Goal: Task Accomplishment & Management: Use online tool/utility

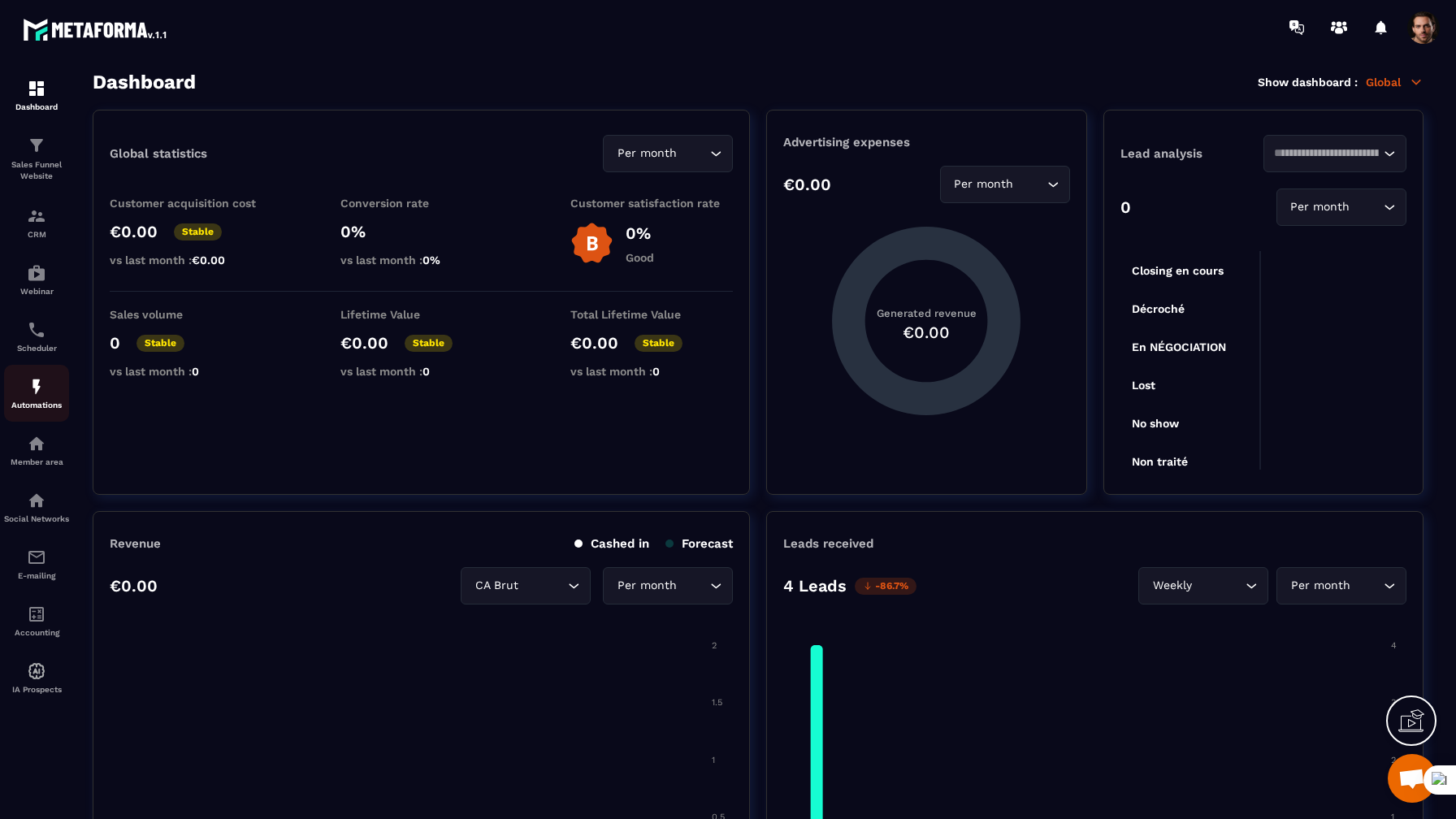
click at [34, 391] on img at bounding box center [37, 387] width 20 height 20
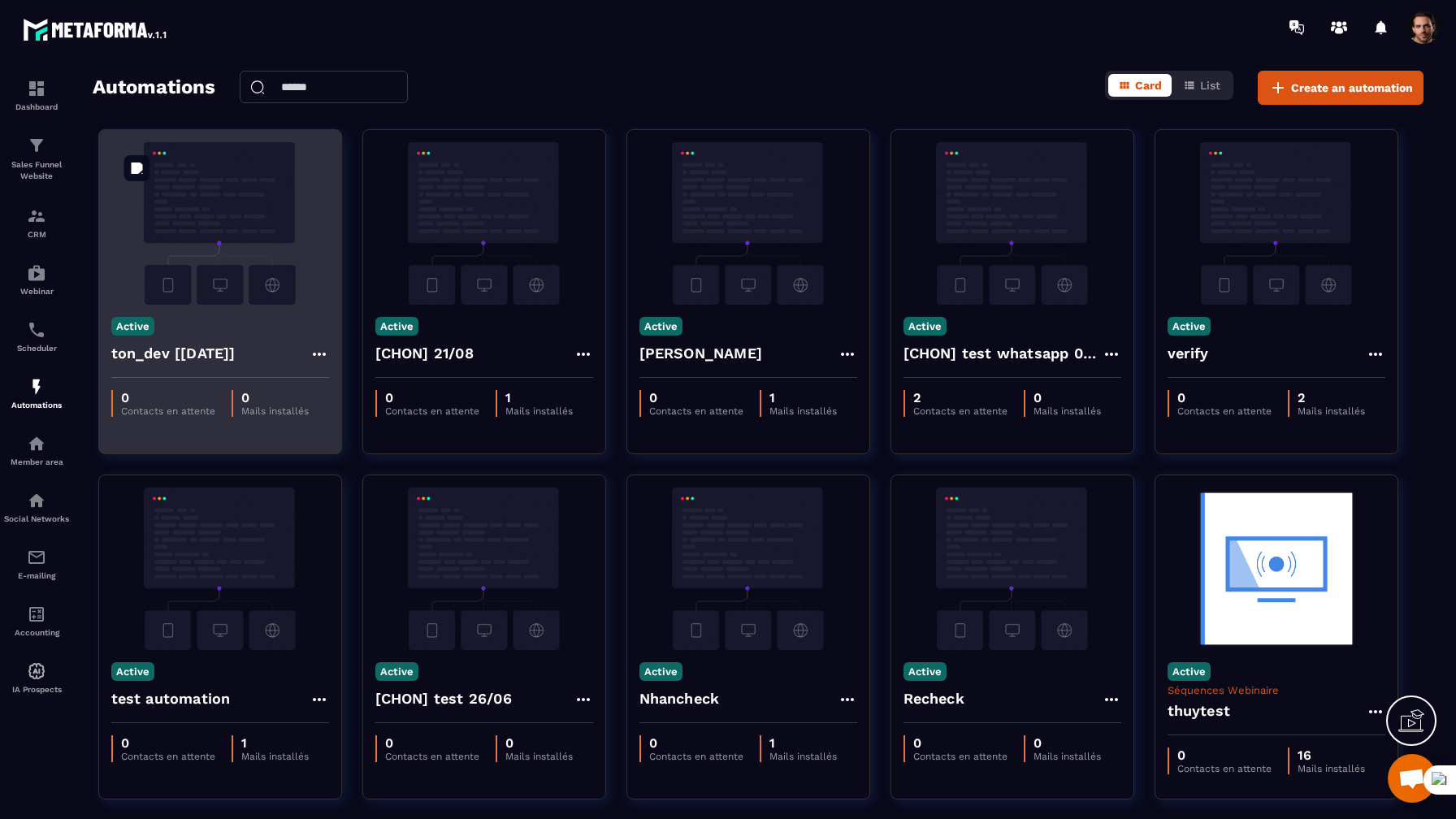
click at [241, 232] on img at bounding box center [221, 223] width 218 height 163
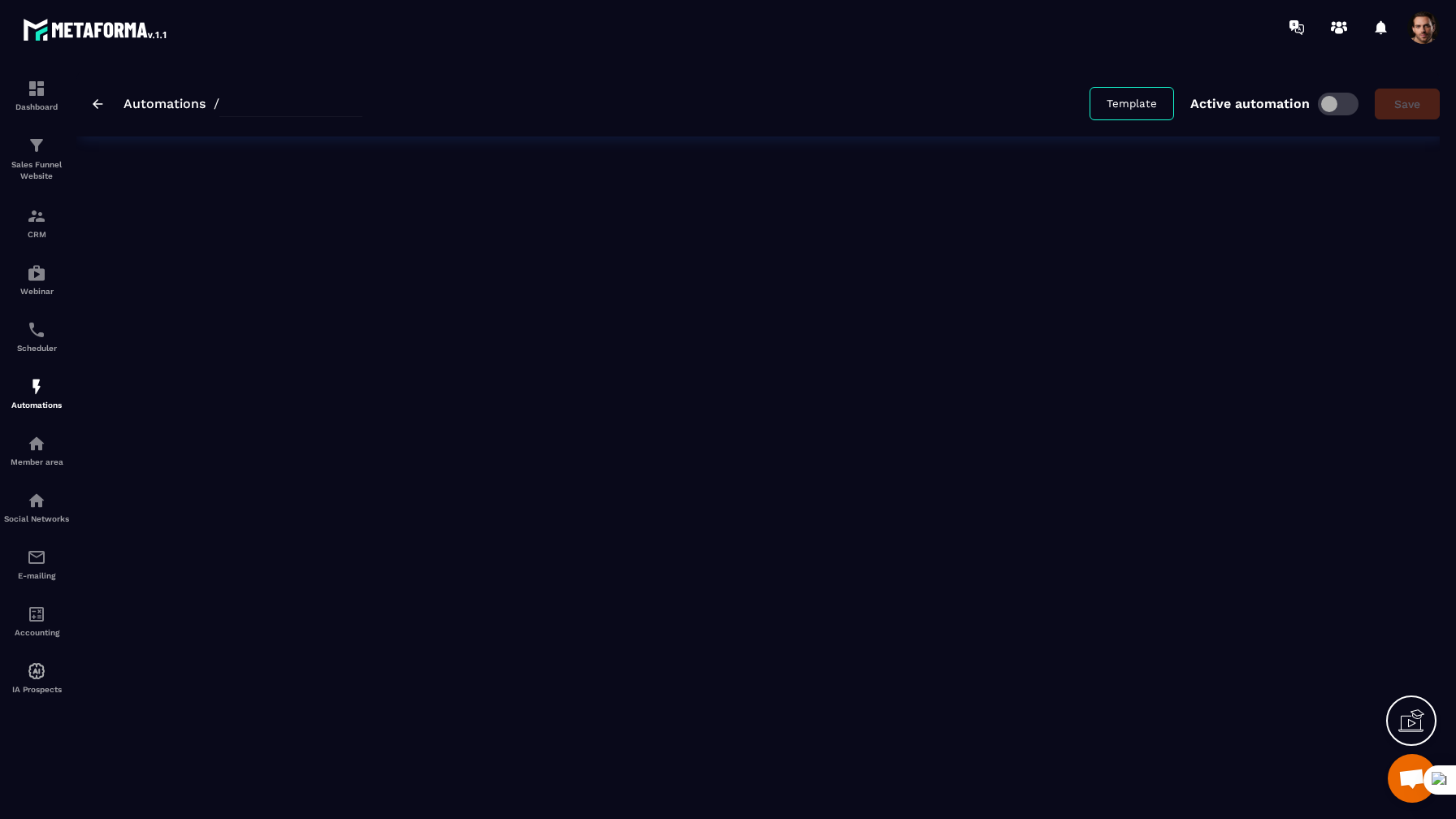
type input "**********"
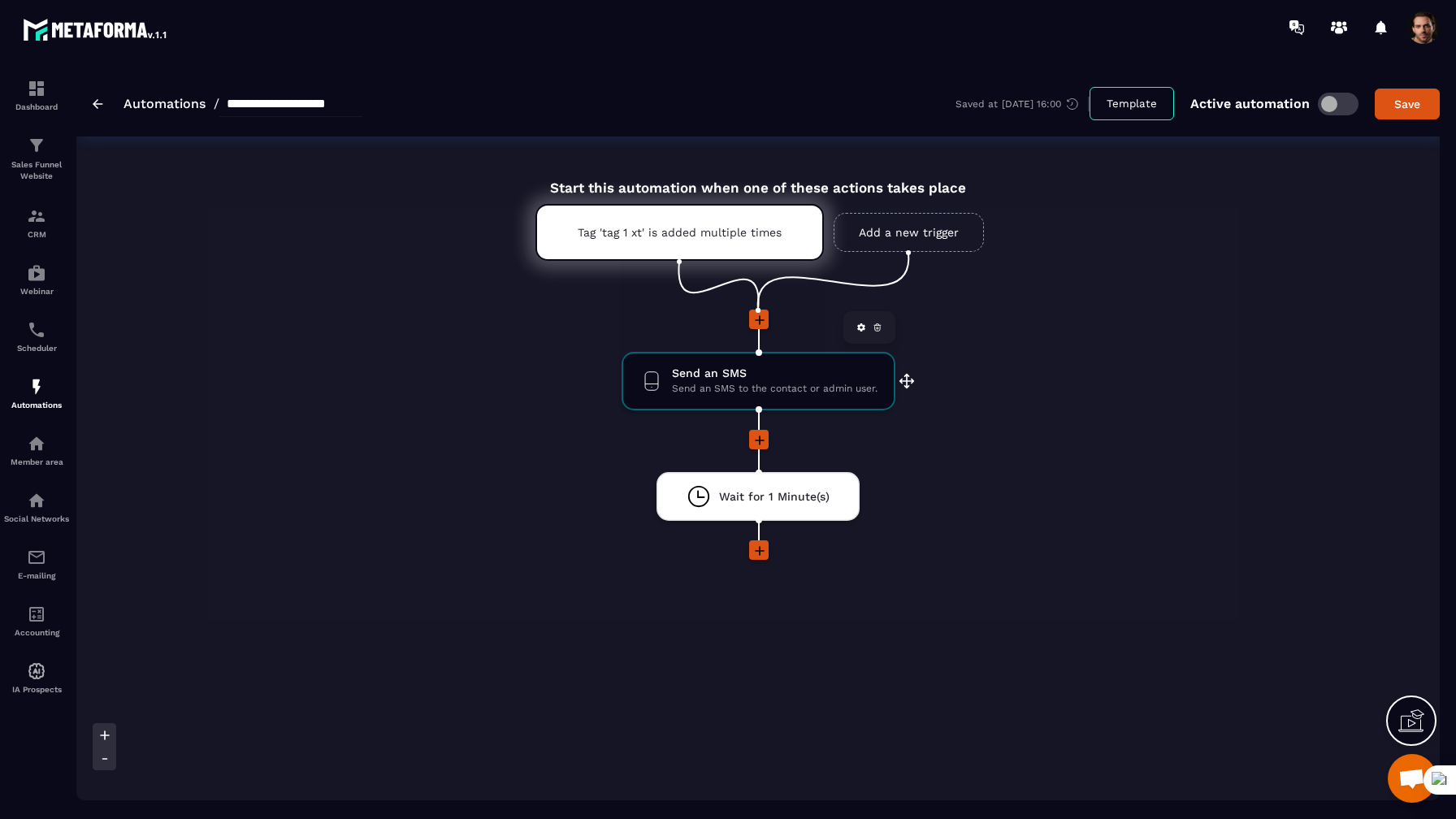
click at [856, 325] on icon at bounding box center [861, 327] width 10 height 10
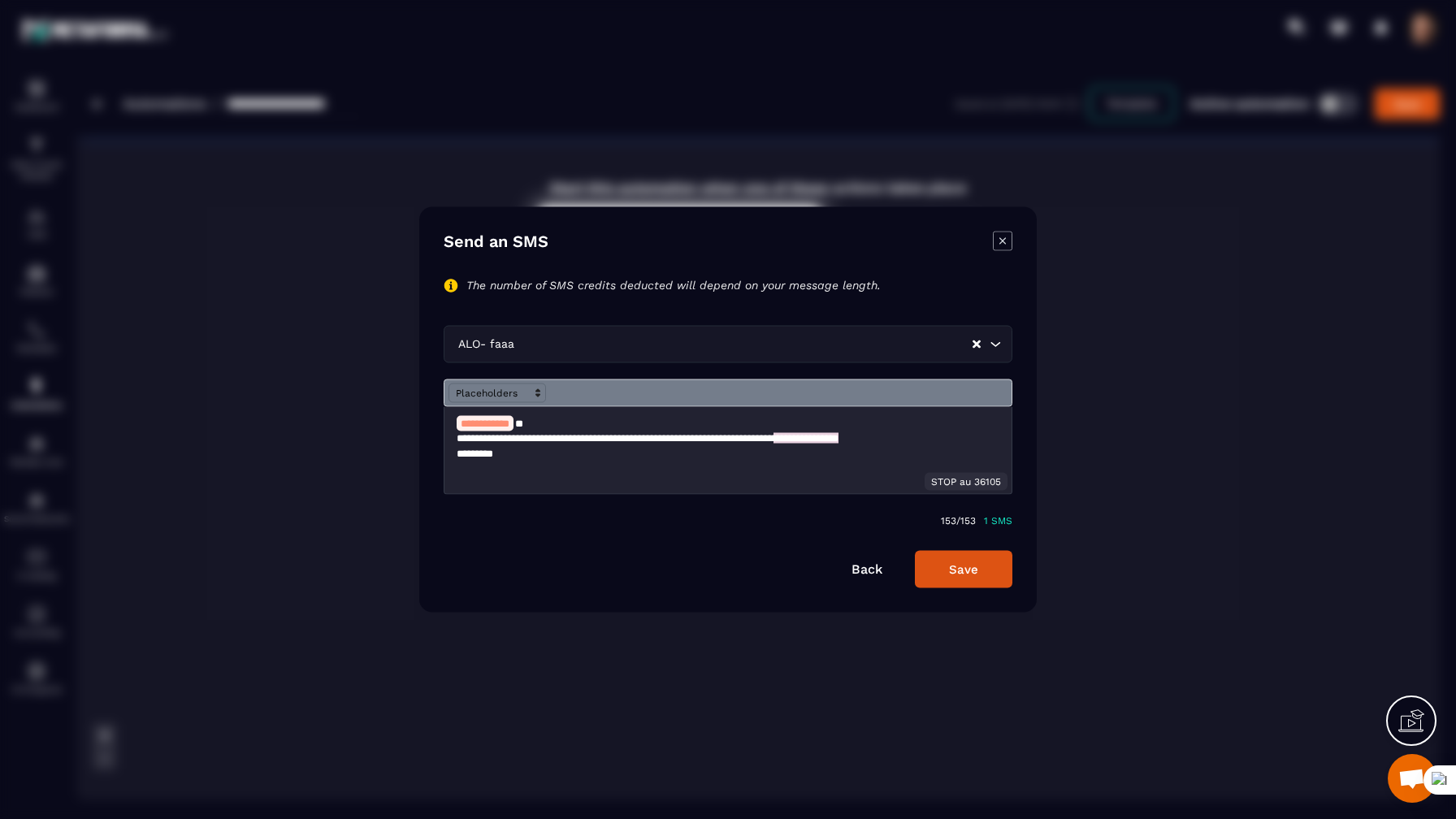
click at [859, 571] on link "Back" at bounding box center [867, 569] width 31 height 15
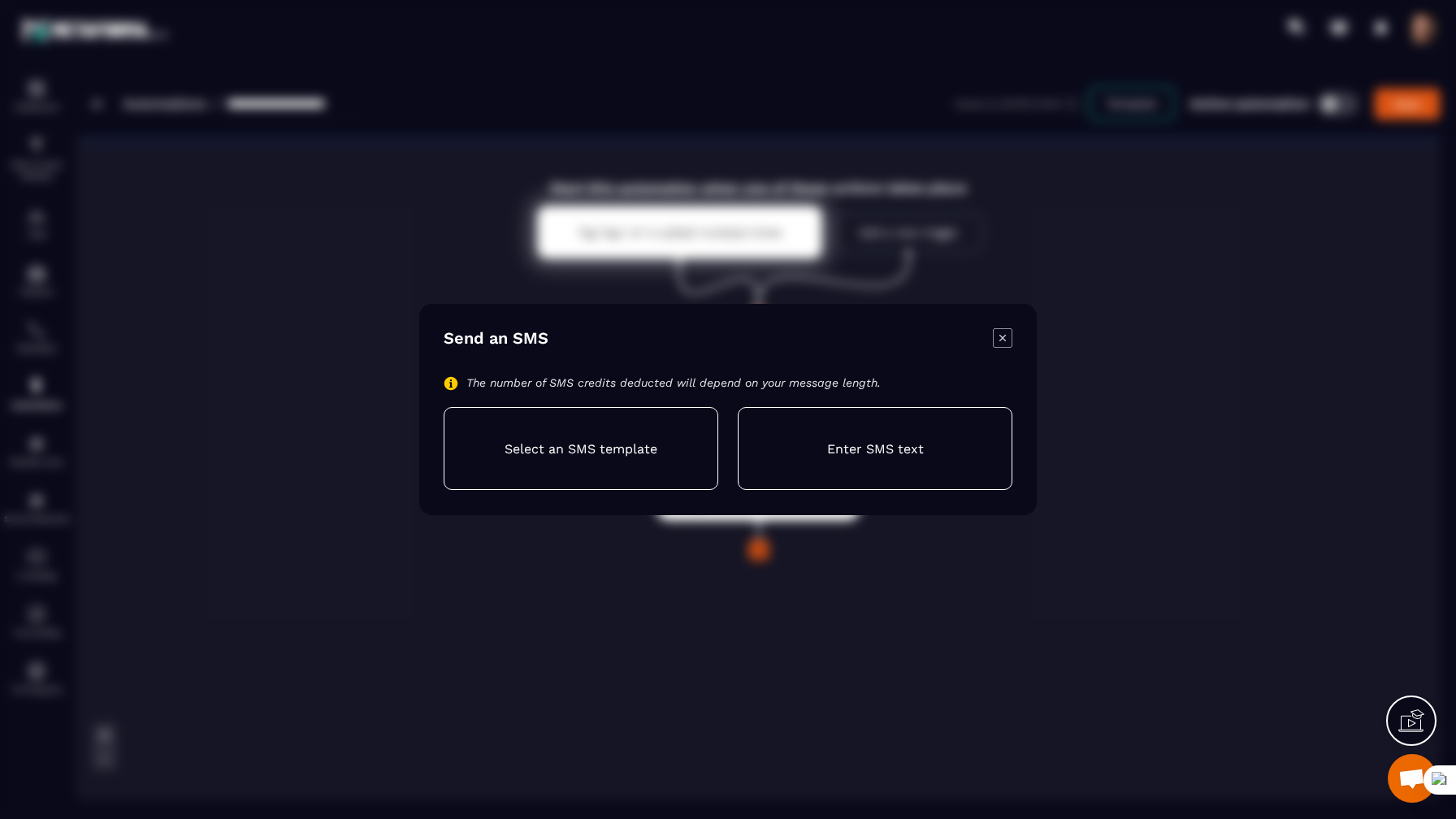
click at [994, 336] on icon "Modal window" at bounding box center [1003, 338] width 20 height 20
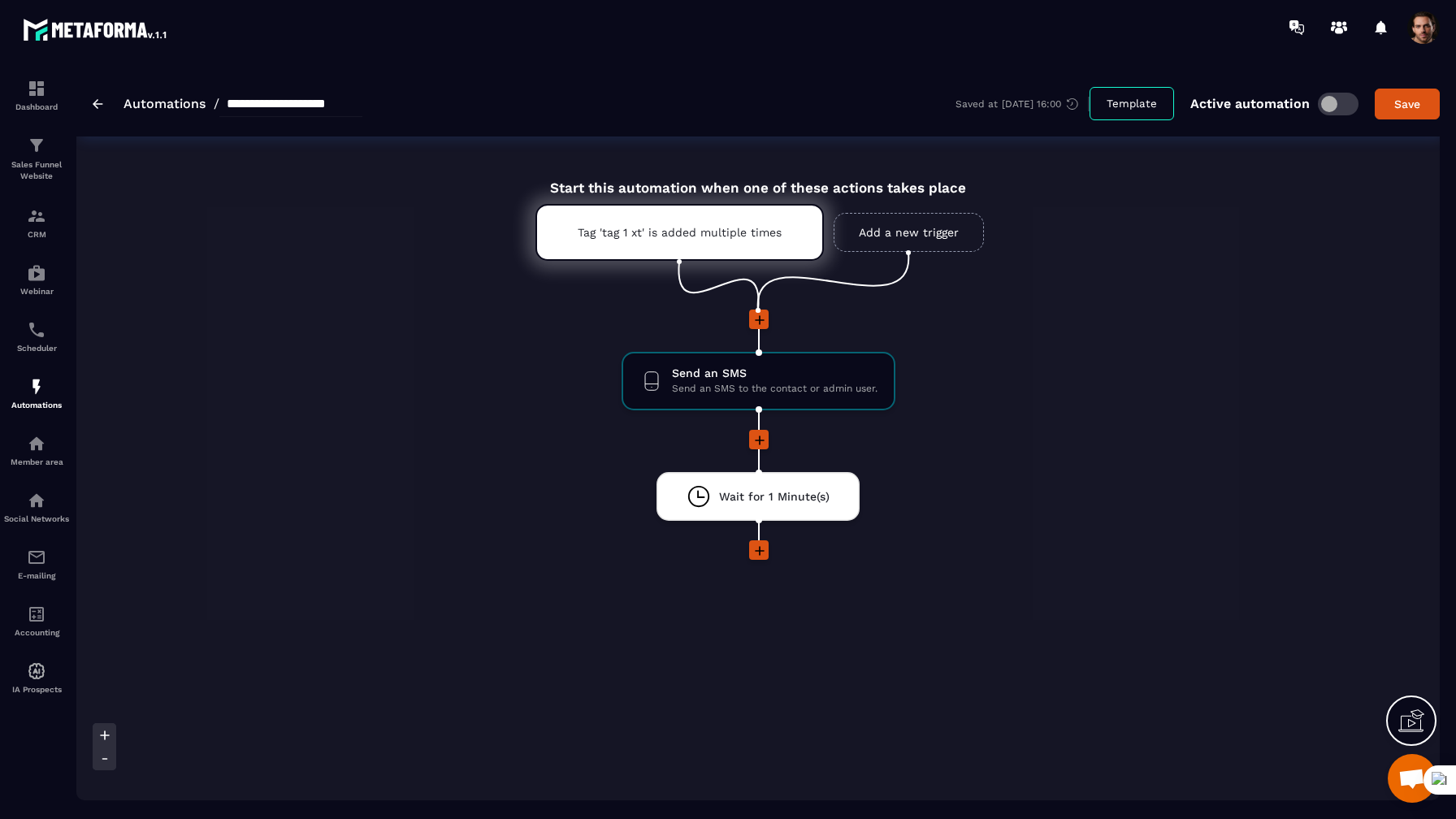
click at [760, 554] on icon at bounding box center [759, 550] width 10 height 10
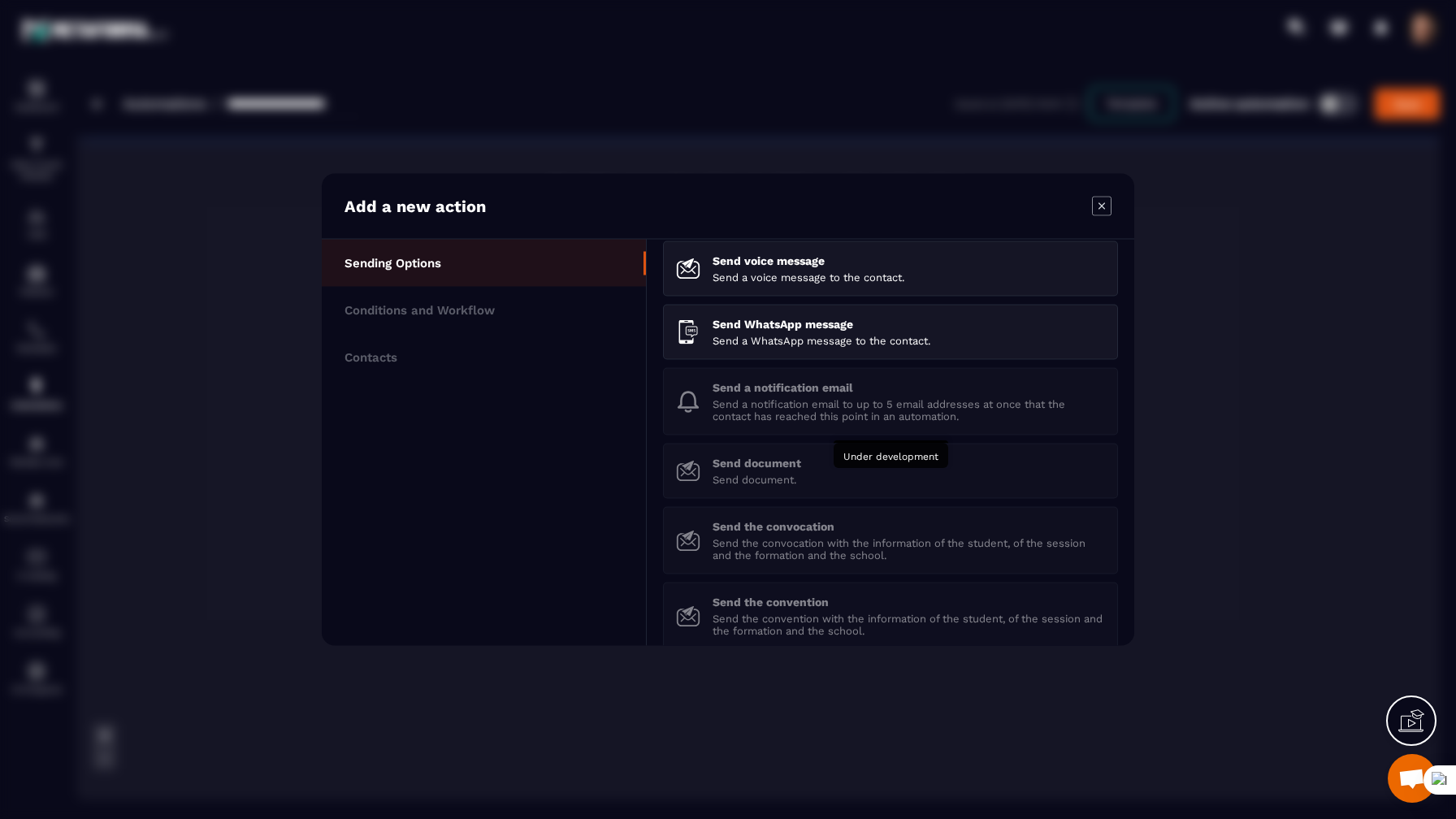
scroll to position [229, 0]
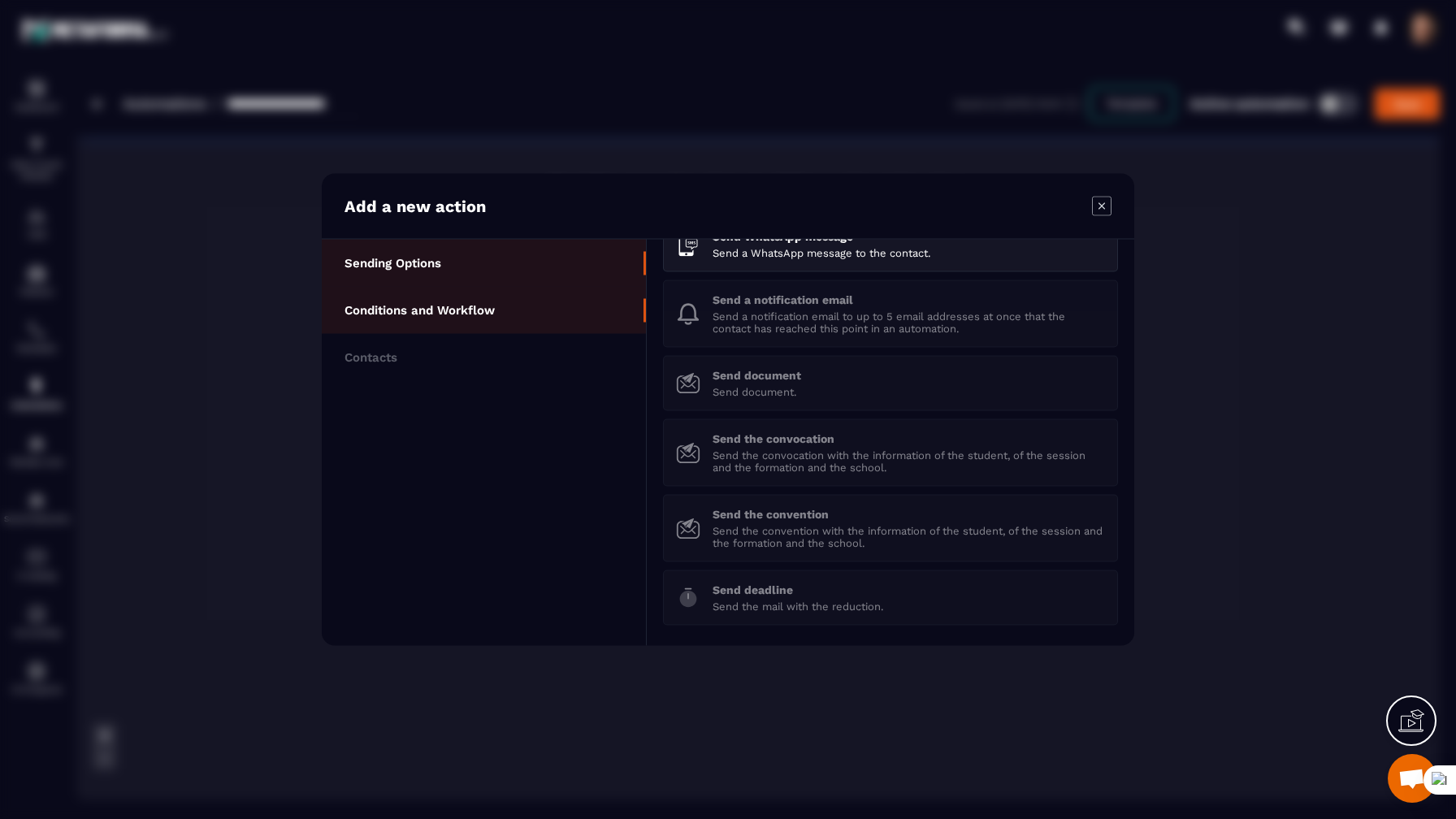
click at [556, 334] on li "Conditions and Workflow" at bounding box center [484, 357] width 324 height 47
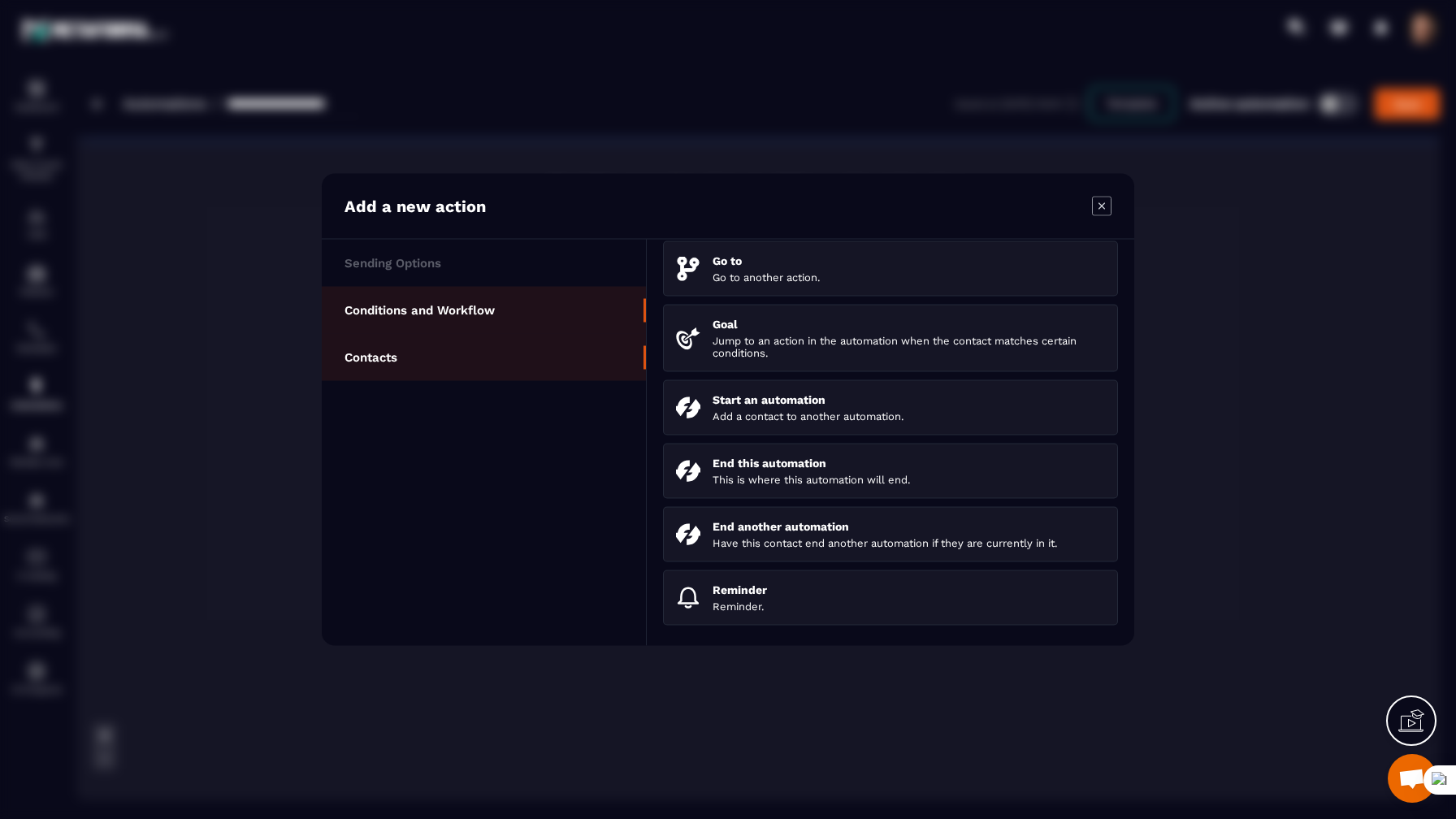
click at [466, 350] on li "Contacts" at bounding box center [484, 357] width 324 height 47
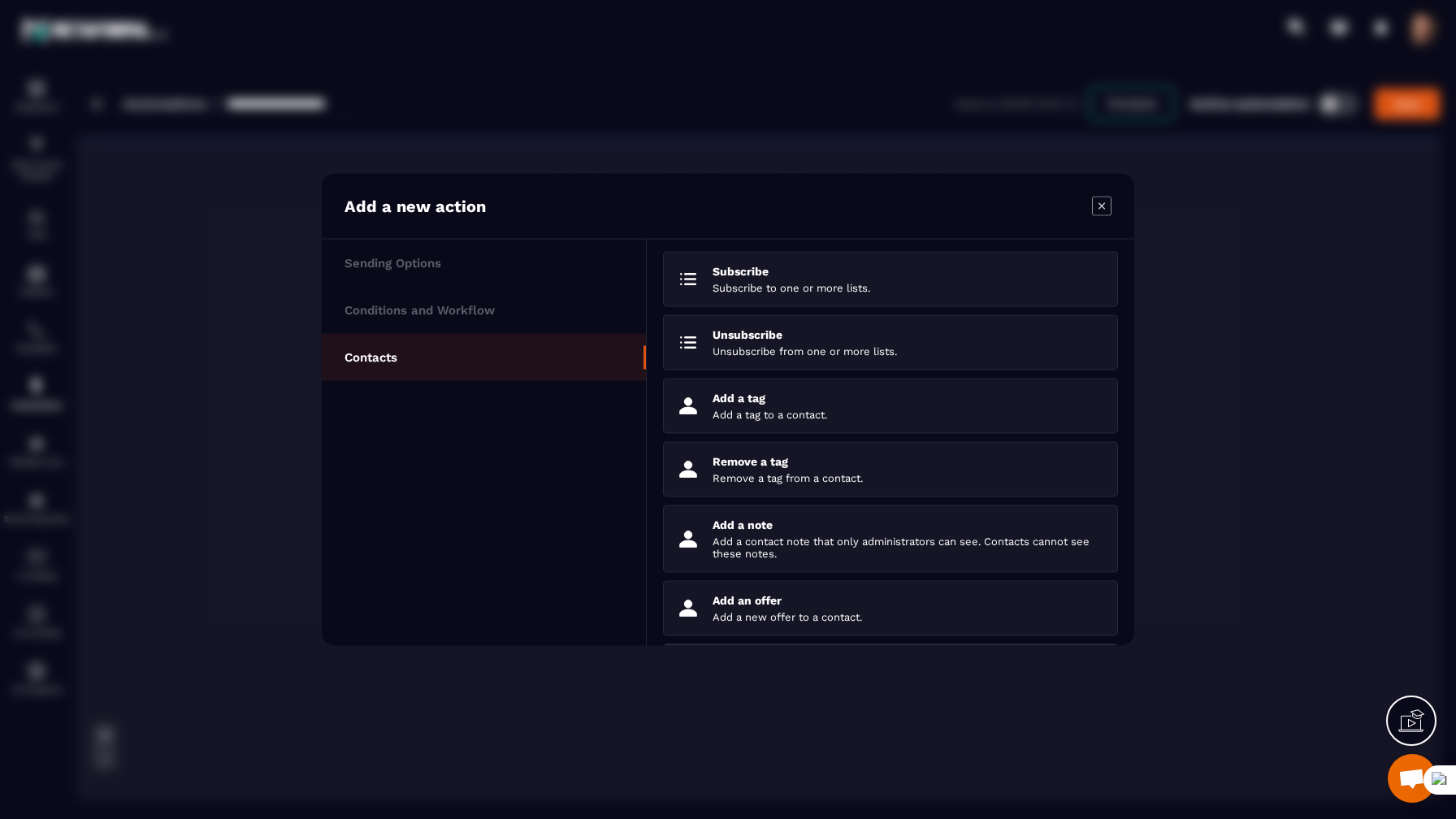
scroll to position [140, 0]
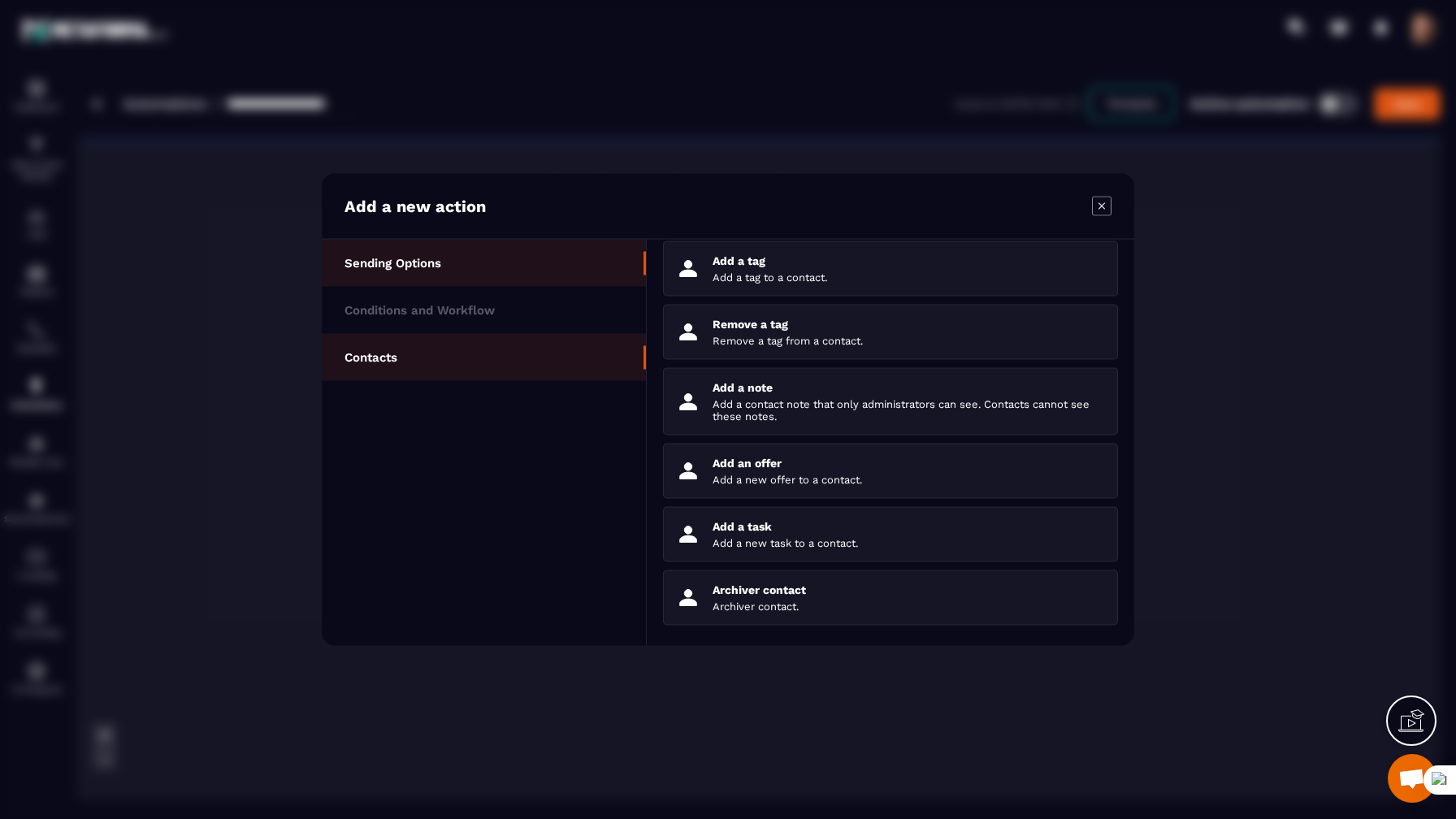
click at [480, 287] on li "Sending Options" at bounding box center [484, 310] width 324 height 47
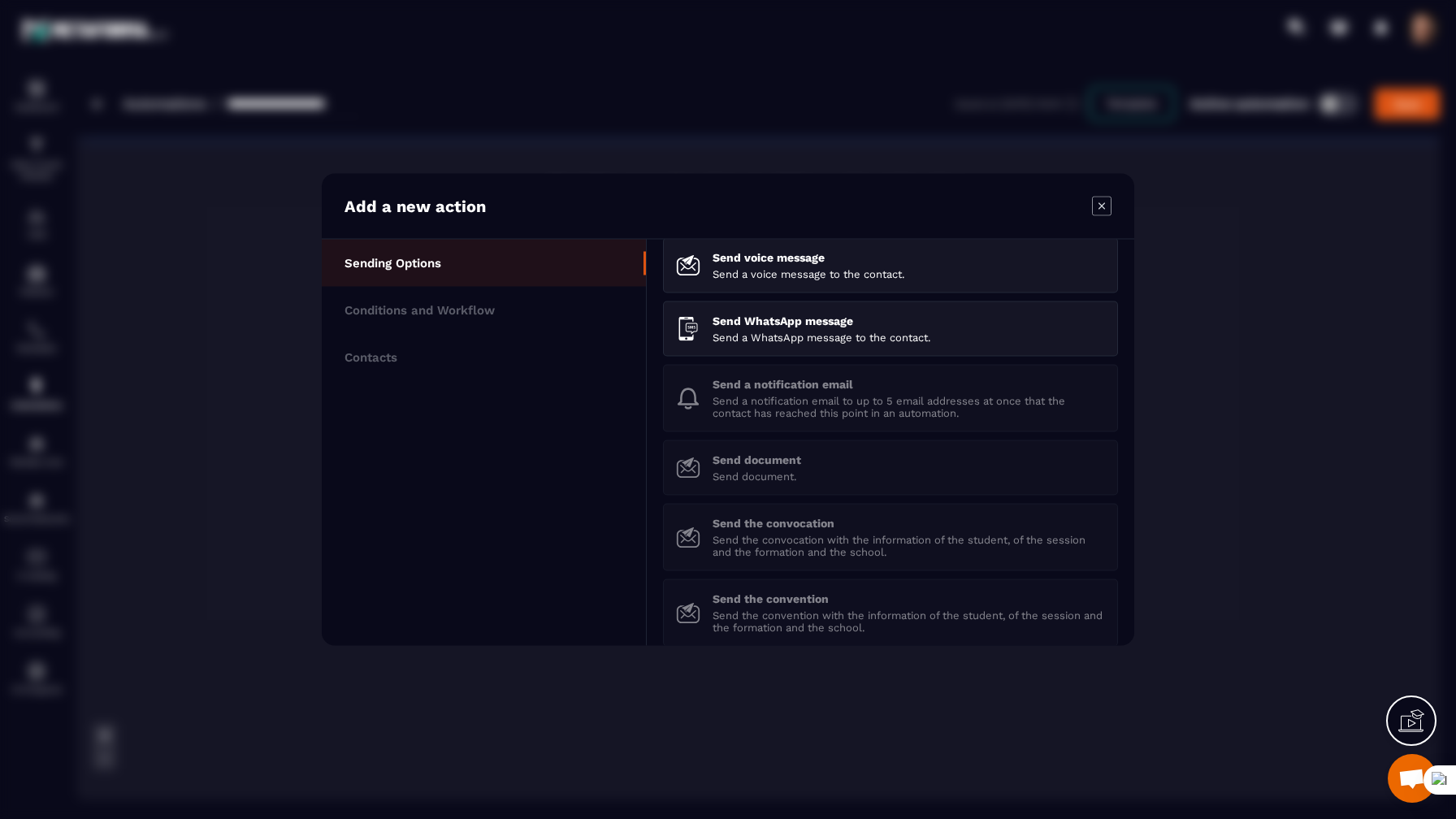
scroll to position [229, 0]
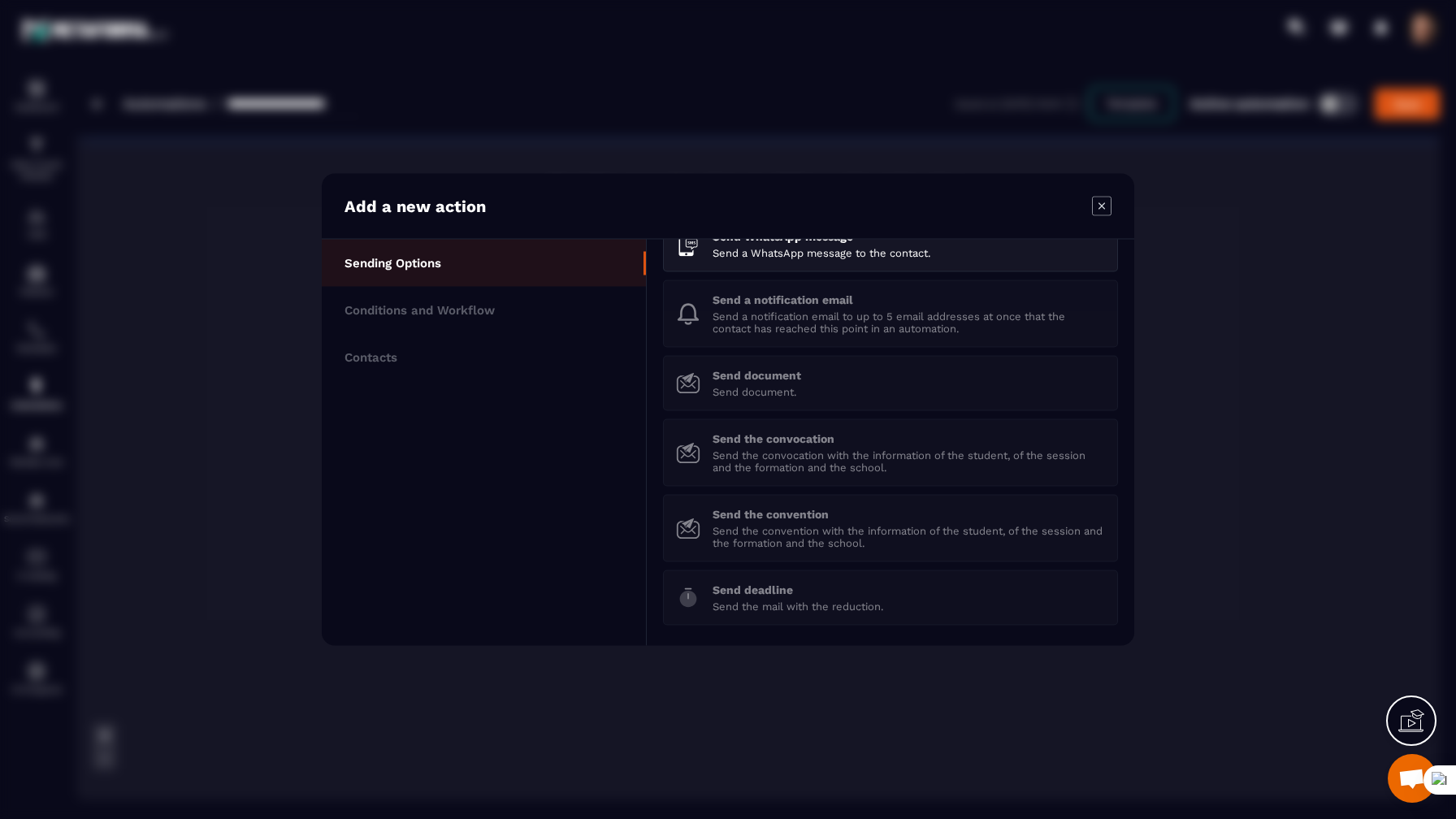
click at [1104, 200] on icon "Modal window" at bounding box center [1102, 206] width 20 height 20
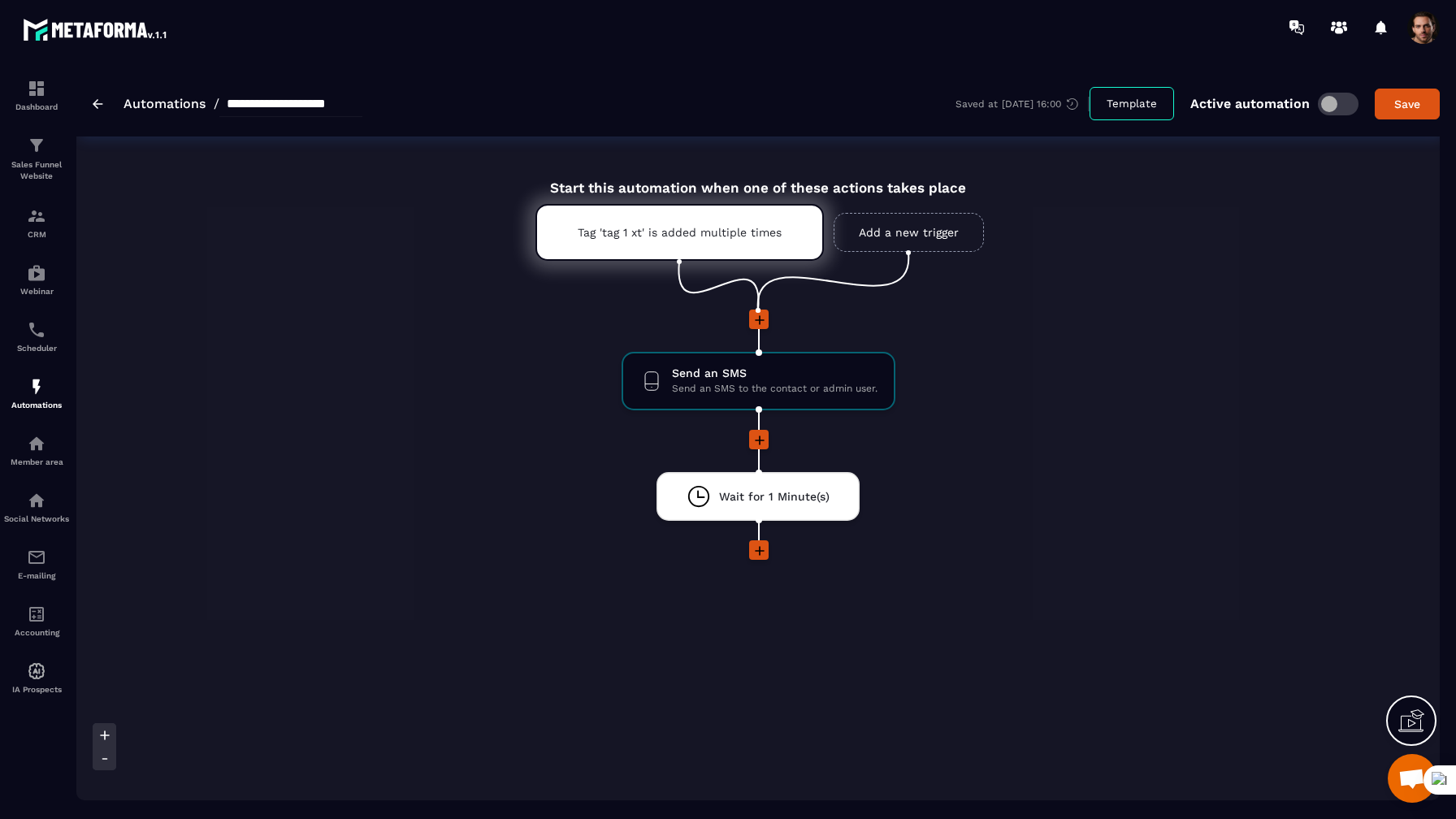
click at [888, 245] on link "Add a new trigger" at bounding box center [909, 231] width 150 height 39
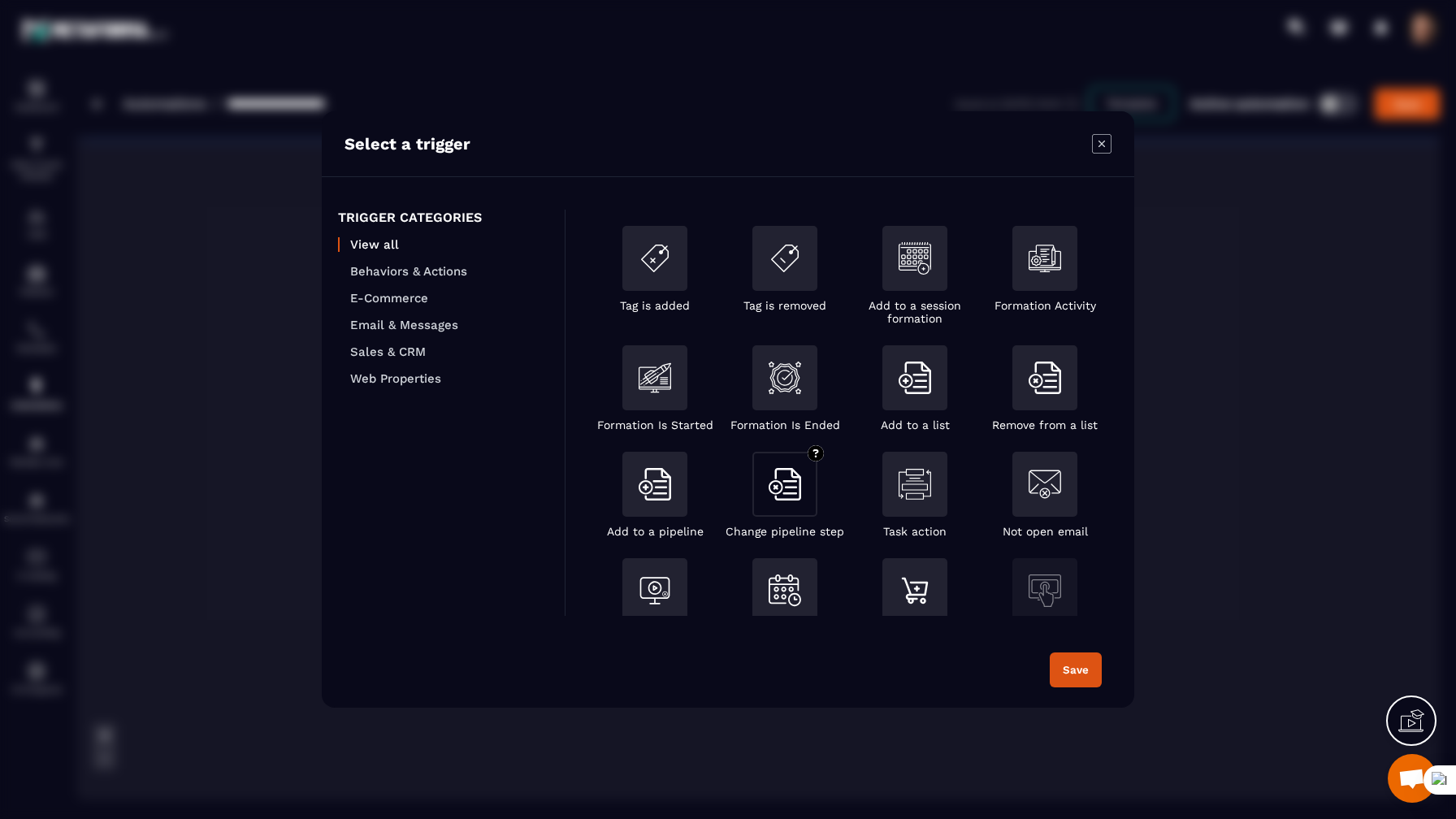
scroll to position [278, 0]
